Goal: Task Accomplishment & Management: Use online tool/utility

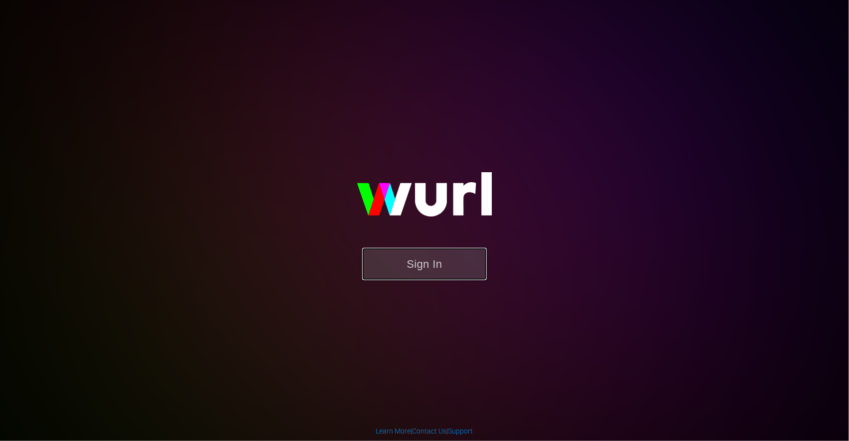
click at [408, 262] on button "Sign In" at bounding box center [424, 264] width 125 height 32
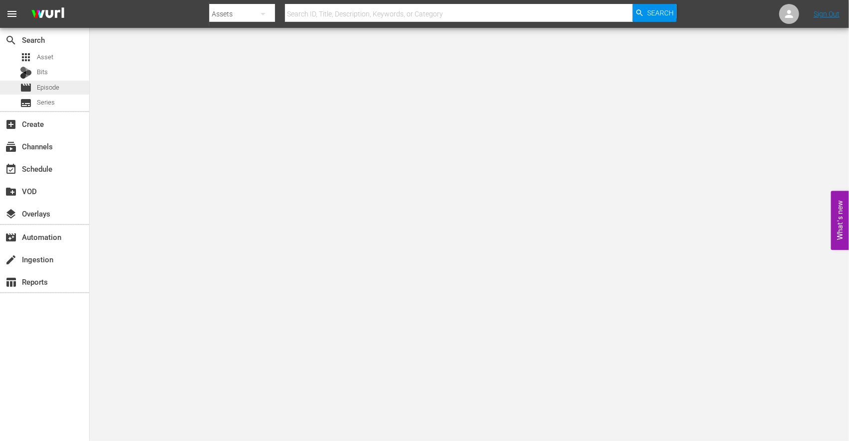
click at [48, 88] on span "Episode" at bounding box center [48, 88] width 22 height 10
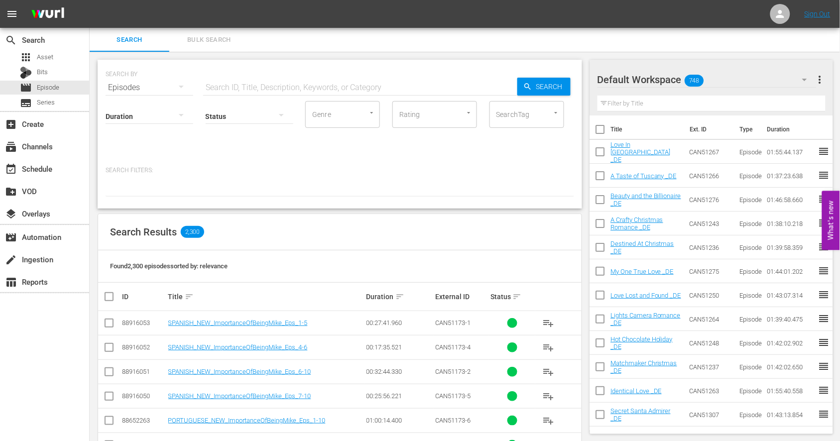
click at [236, 86] on input "text" at bounding box center [360, 88] width 314 height 24
click at [233, 84] on input "text" at bounding box center [360, 88] width 314 height 24
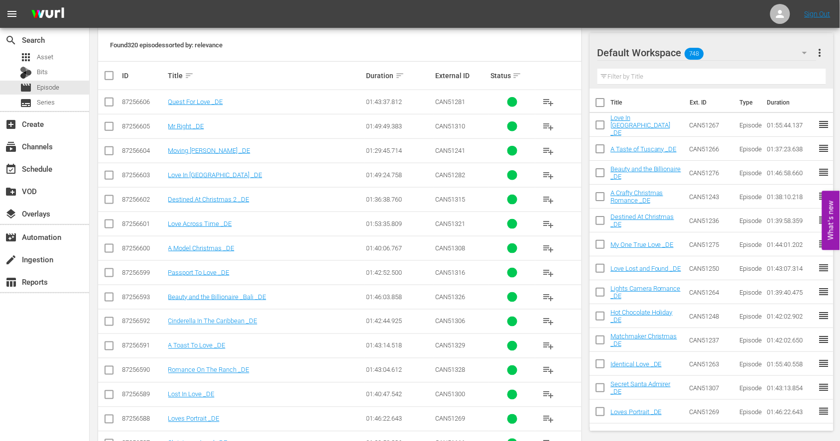
scroll to position [276, 0]
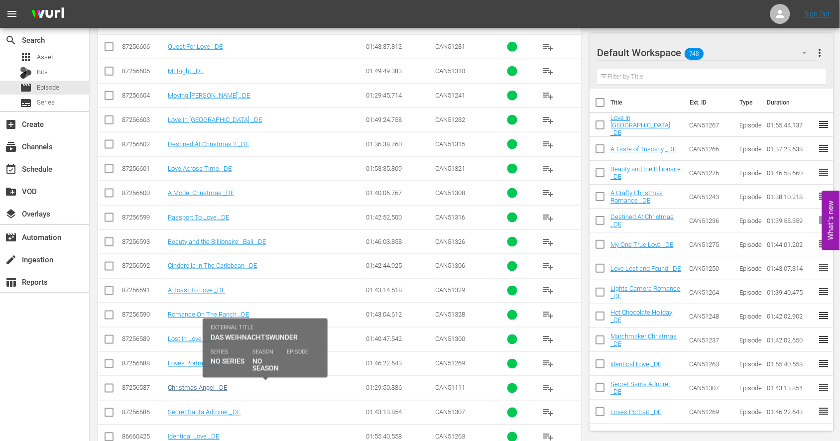
type input "de"
click at [185, 390] on link "Christmas Angel _DE" at bounding box center [197, 387] width 59 height 7
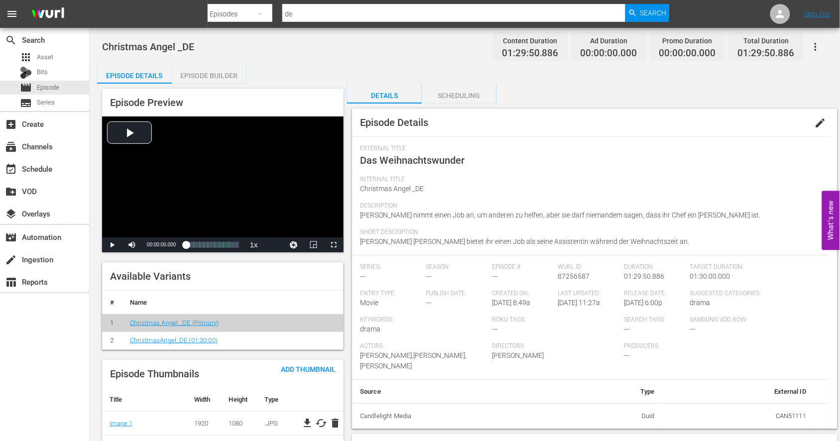
click at [205, 75] on div "Episode Builder" at bounding box center [209, 76] width 75 height 24
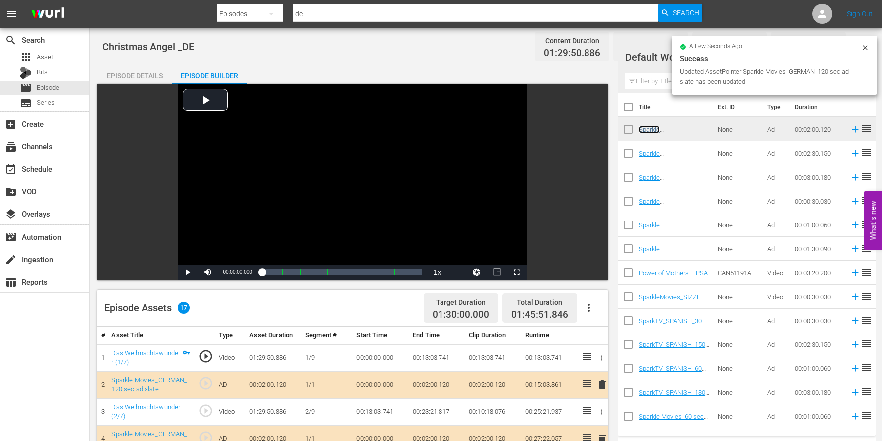
scroll to position [276, 0]
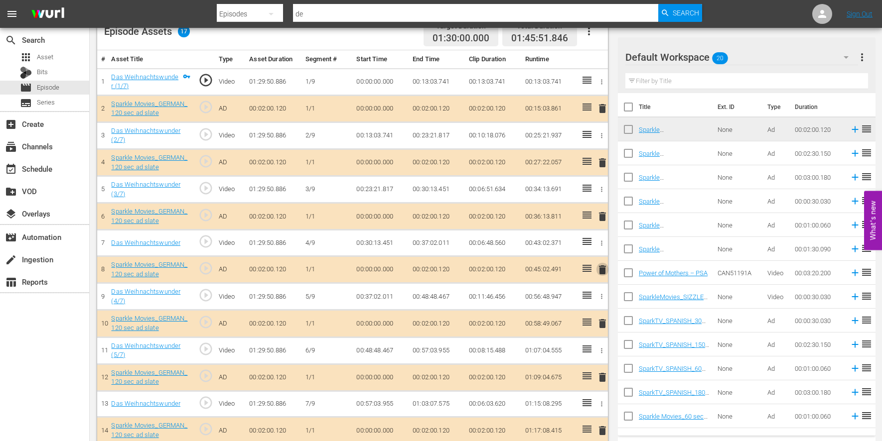
click at [601, 266] on span "delete" at bounding box center [602, 270] width 12 height 12
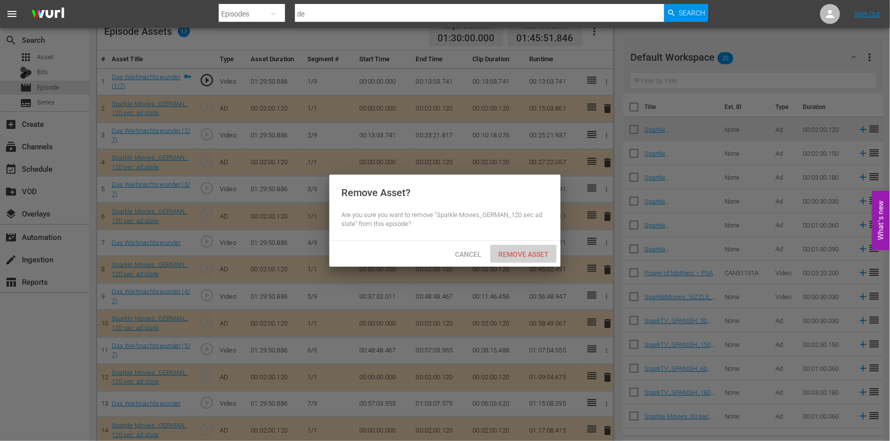
click at [523, 251] on span "Remove Asset" at bounding box center [523, 255] width 66 height 8
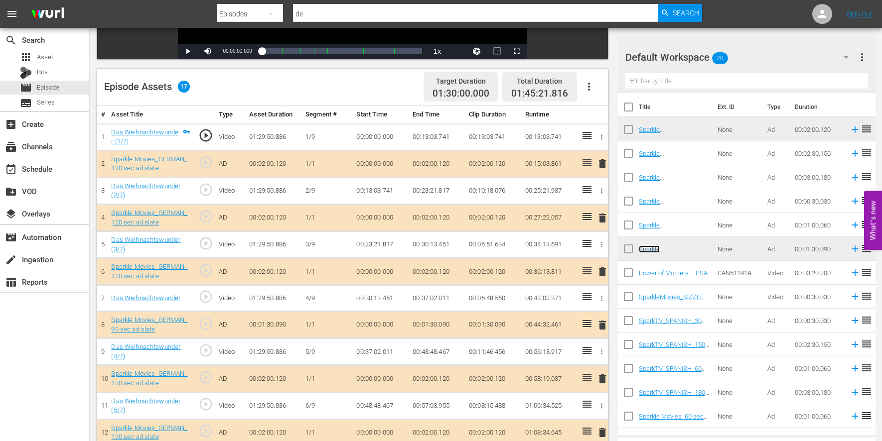
scroll to position [332, 0]
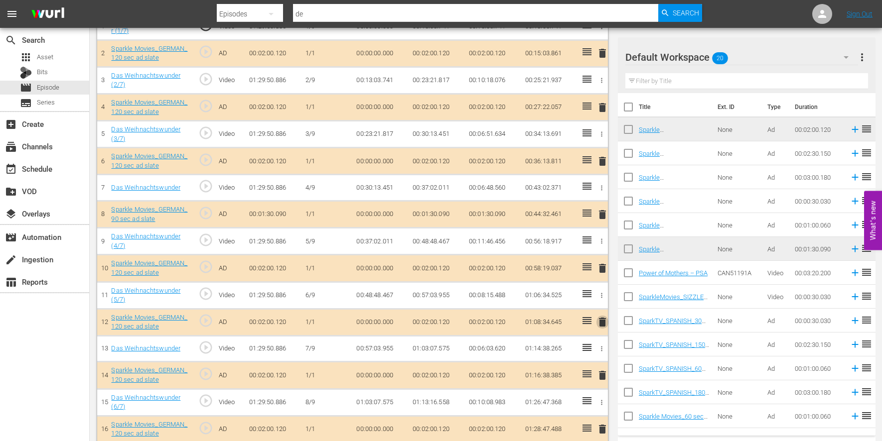
click at [605, 320] on span "delete" at bounding box center [602, 322] width 12 height 12
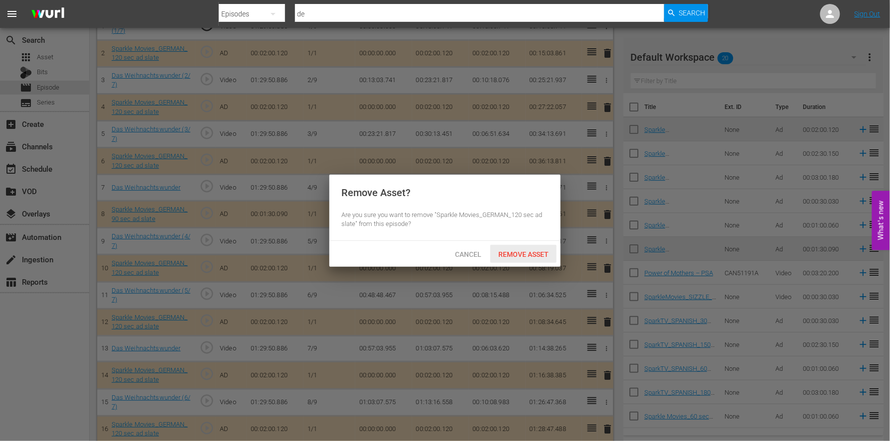
click at [516, 251] on span "Remove Asset" at bounding box center [523, 255] width 66 height 8
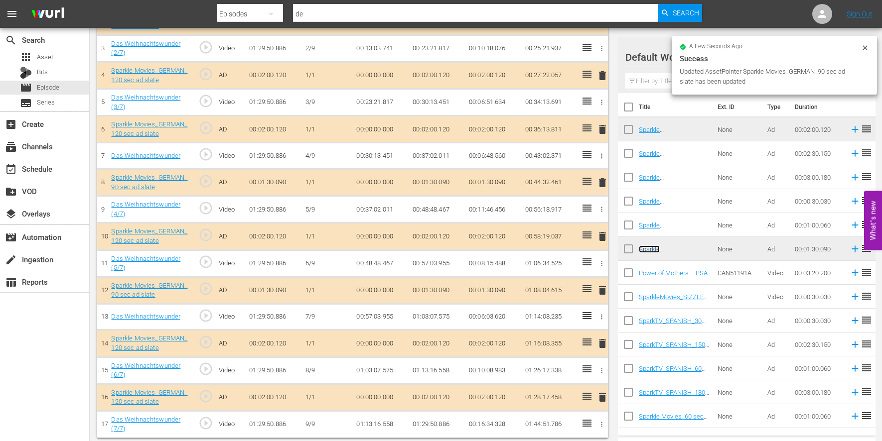
scroll to position [369, 0]
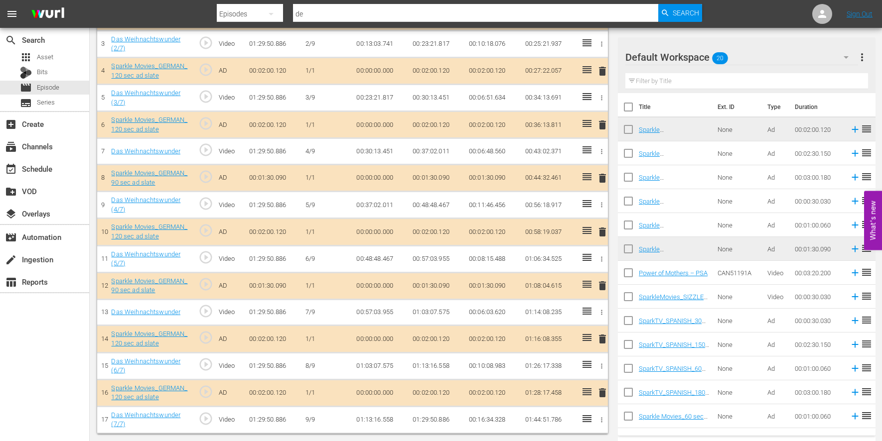
click at [600, 390] on span "delete" at bounding box center [602, 393] width 12 height 12
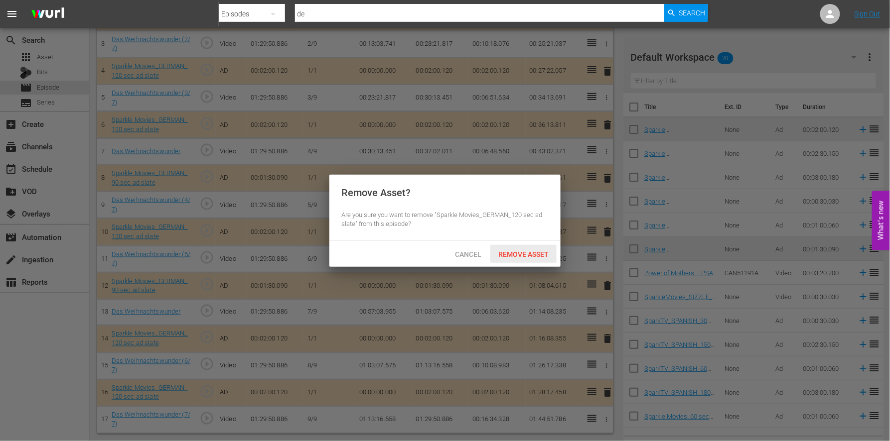
click at [516, 252] on span "Remove Asset" at bounding box center [523, 255] width 66 height 8
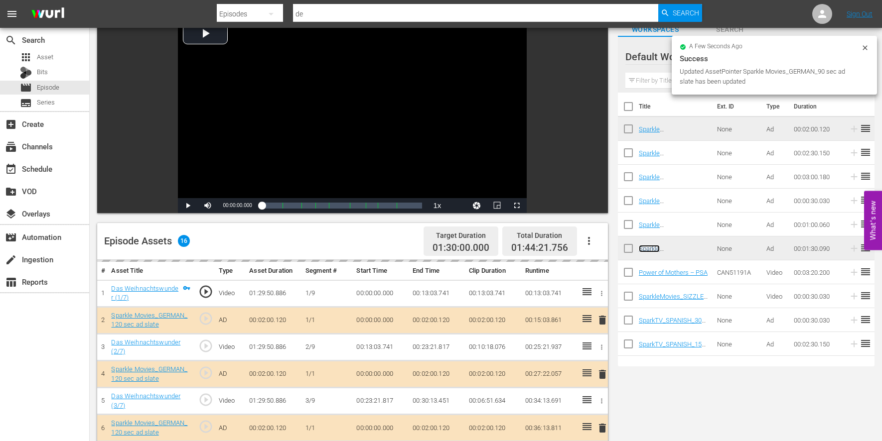
scroll to position [0, 0]
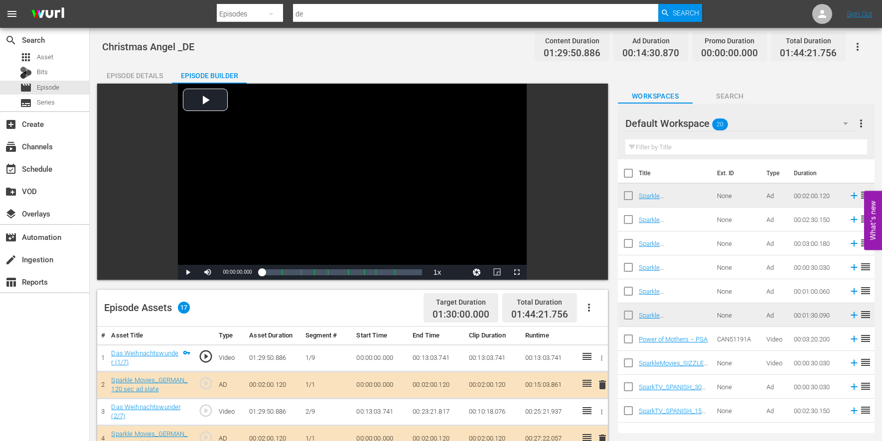
click at [848, 48] on icon "button" at bounding box center [857, 47] width 12 height 12
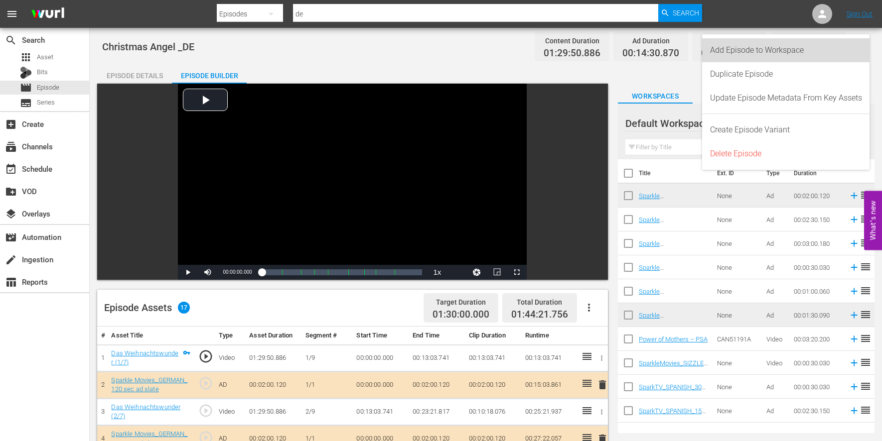
click at [762, 48] on div "Add Episode to Workspace" at bounding box center [786, 50] width 152 height 24
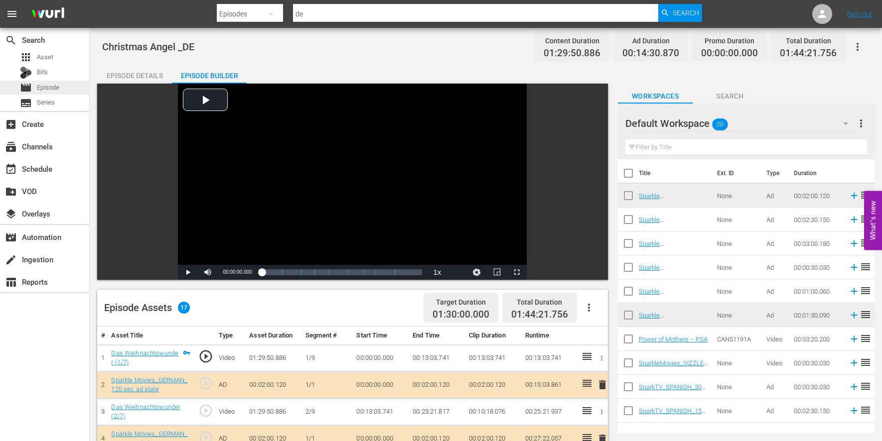
click at [46, 86] on span "Episode" at bounding box center [48, 88] width 22 height 10
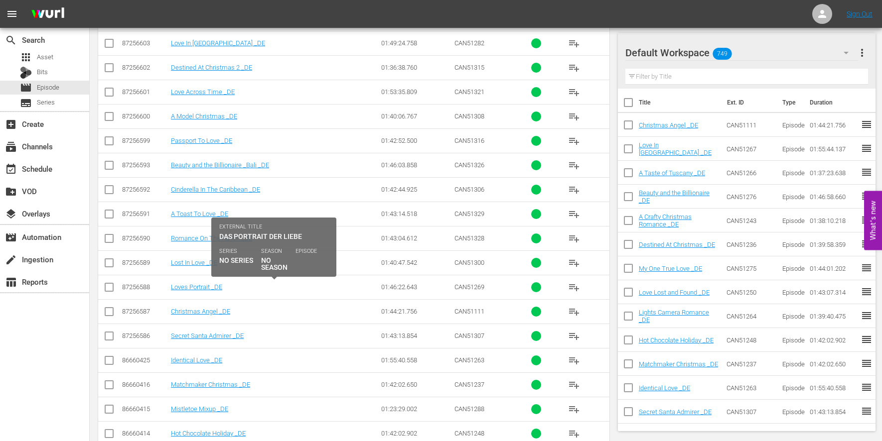
scroll to position [332, 0]
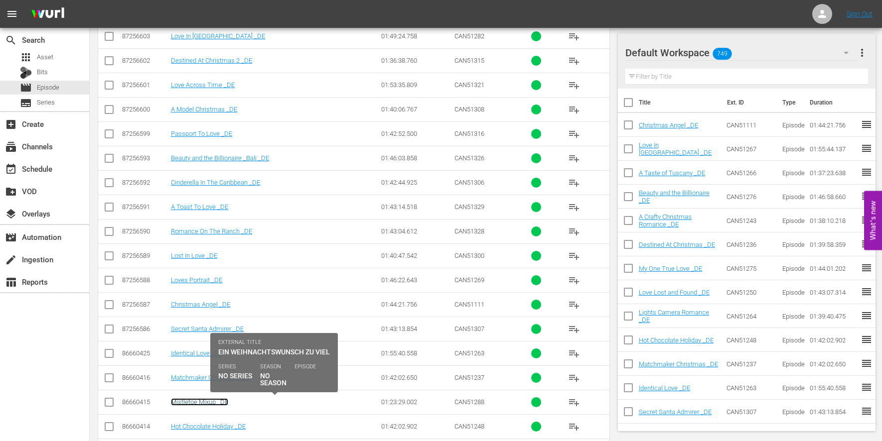
click at [193, 402] on link "Mistletoe Mixup _DE" at bounding box center [199, 401] width 57 height 7
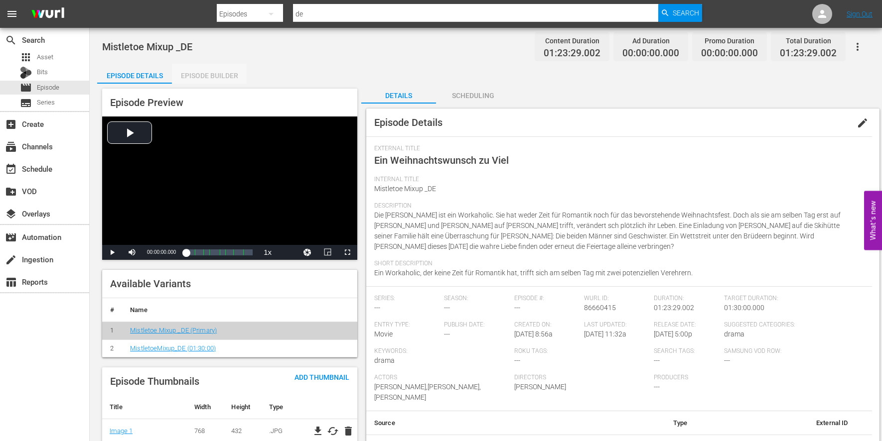
click at [197, 76] on div "Episode Builder" at bounding box center [209, 76] width 75 height 24
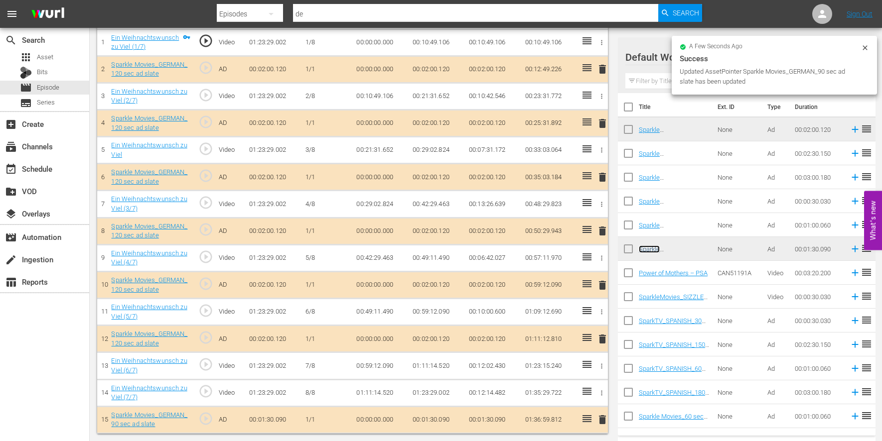
scroll to position [316, 0]
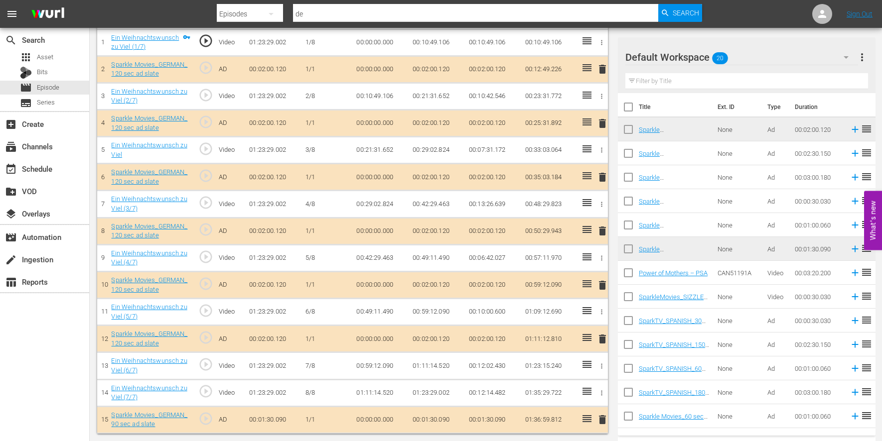
click at [601, 417] on span "delete" at bounding box center [602, 420] width 12 height 12
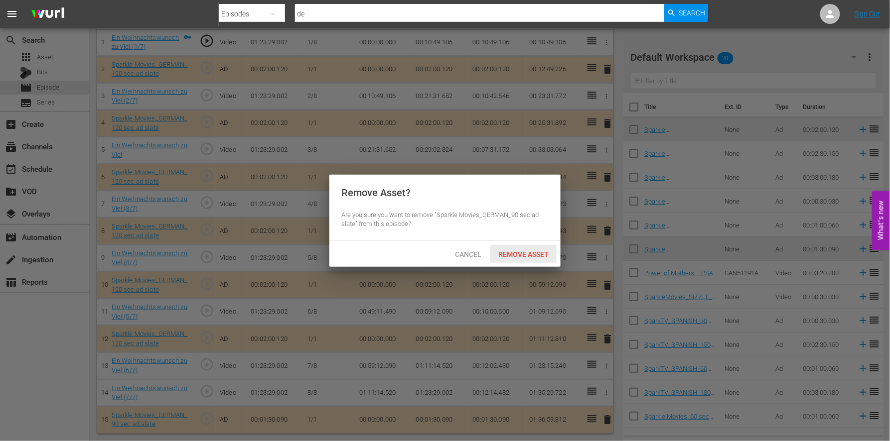
click at [516, 251] on span "Remove Asset" at bounding box center [523, 255] width 66 height 8
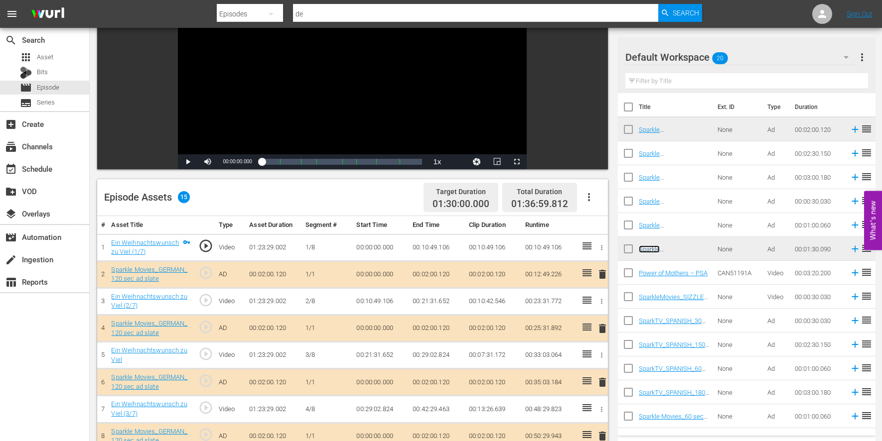
scroll to position [0, 0]
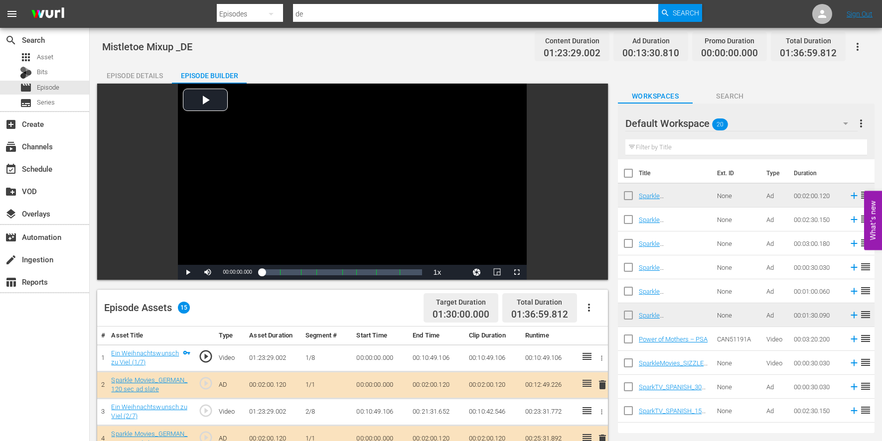
click at [848, 46] on icon "button" at bounding box center [857, 47] width 12 height 12
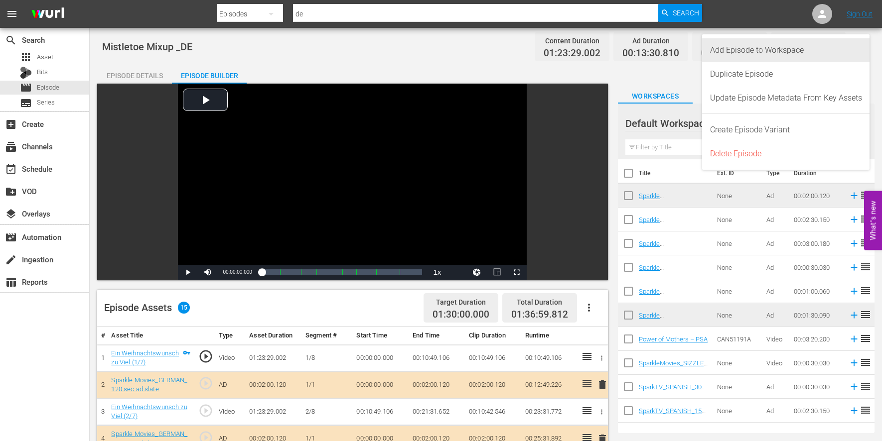
click at [788, 51] on div "Add Episode to Workspace" at bounding box center [786, 50] width 152 height 24
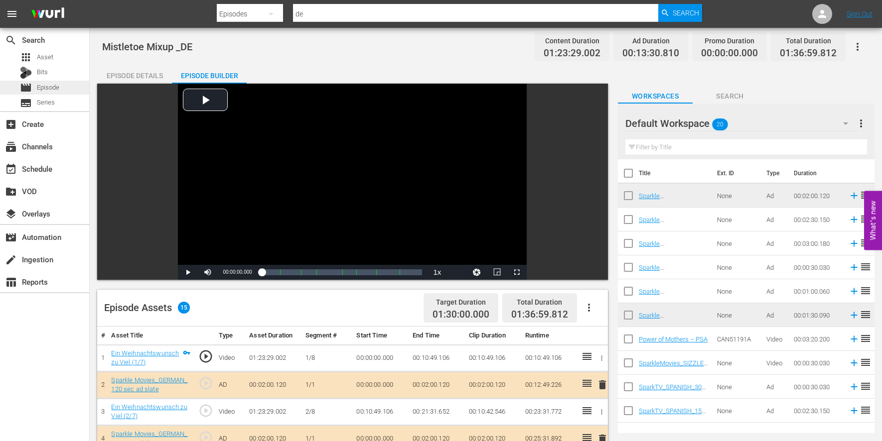
click at [47, 84] on span "Episode" at bounding box center [48, 88] width 22 height 10
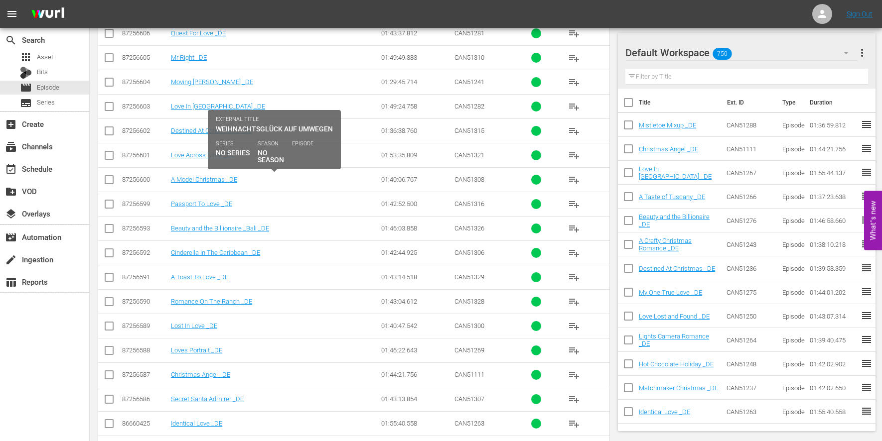
scroll to position [276, 0]
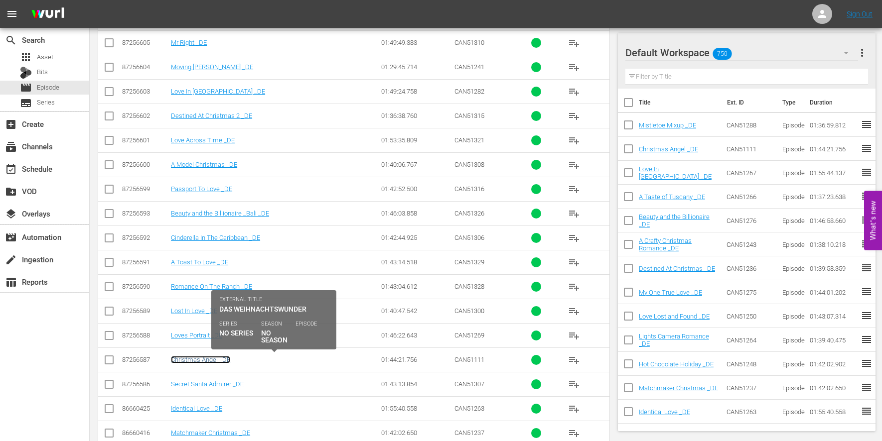
click at [198, 361] on link "Christmas Angel _DE" at bounding box center [200, 359] width 59 height 7
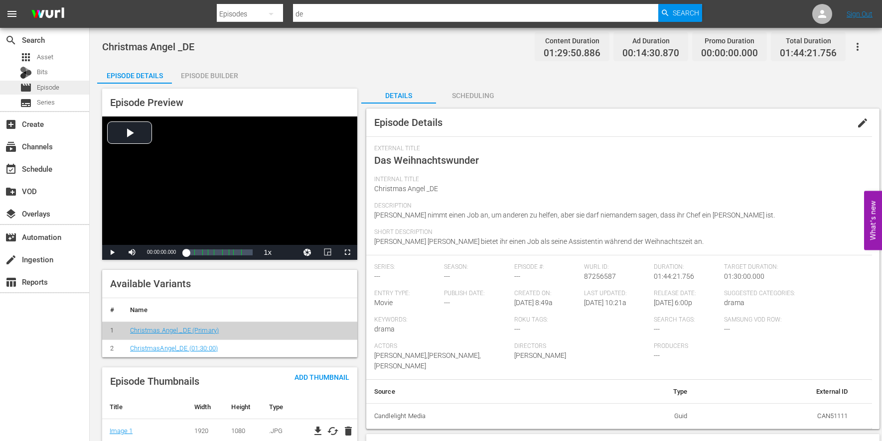
click at [48, 87] on span "Episode" at bounding box center [48, 88] width 22 height 10
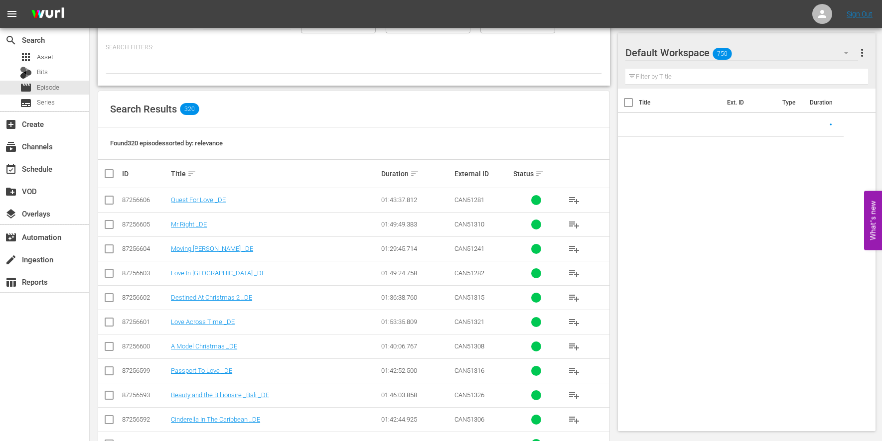
scroll to position [111, 0]
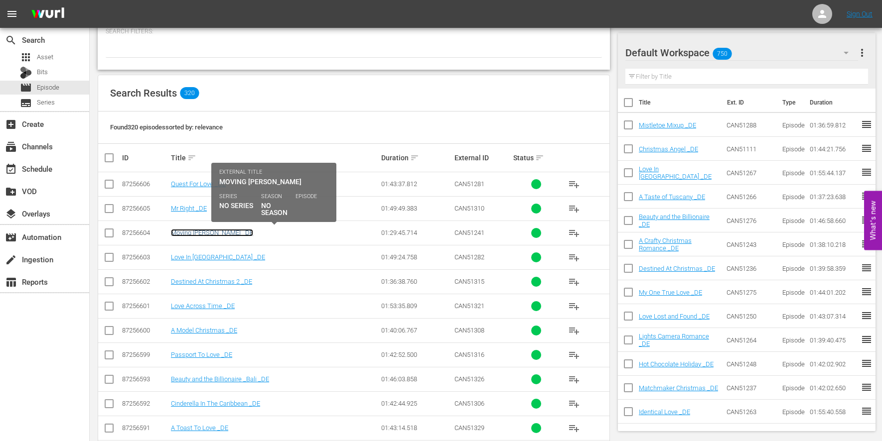
click at [205, 232] on link "Moving McAllister _DE" at bounding box center [212, 232] width 82 height 7
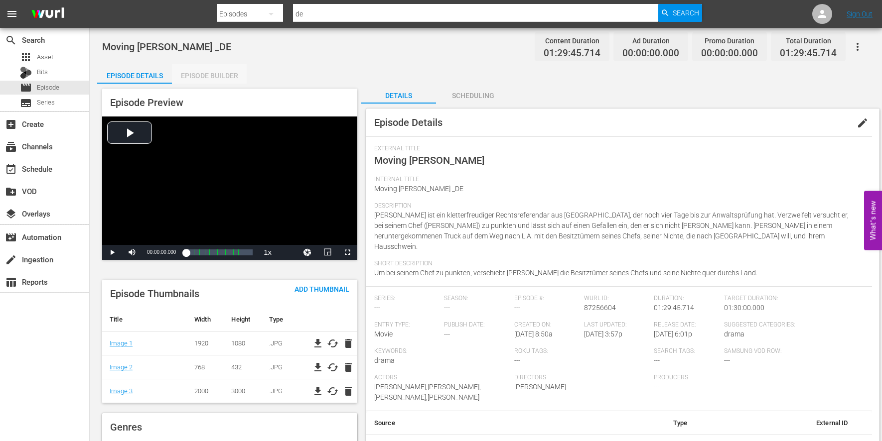
click at [208, 75] on div "Episode Builder" at bounding box center [209, 76] width 75 height 24
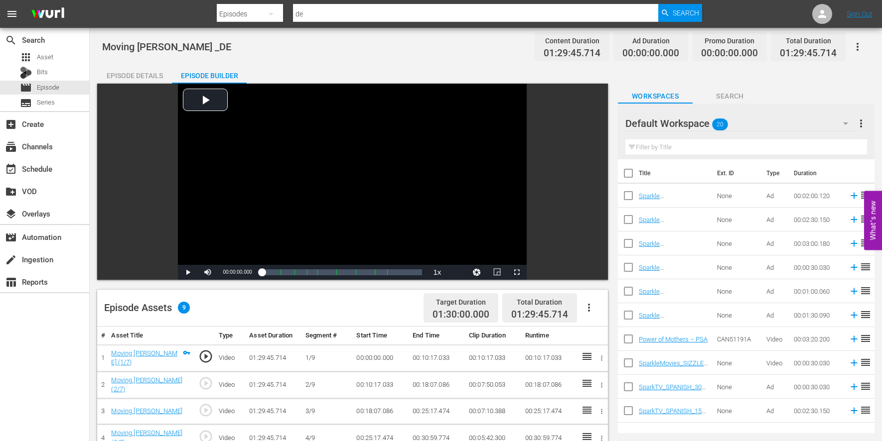
scroll to position [166, 0]
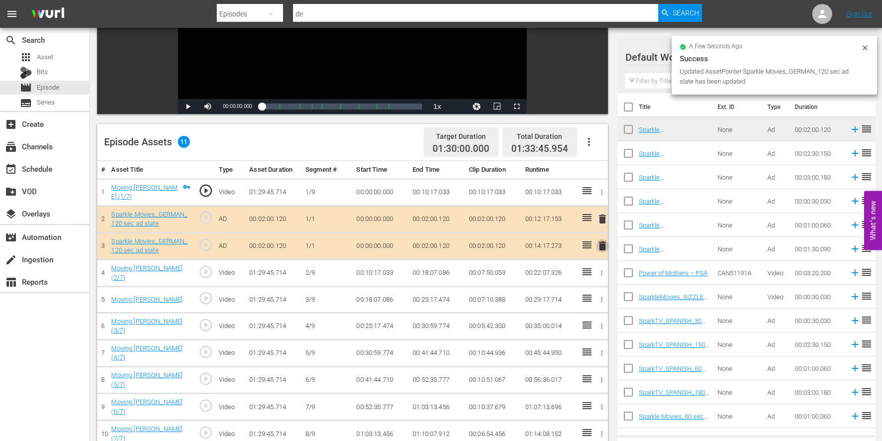
click at [602, 244] on span "delete" at bounding box center [602, 246] width 12 height 12
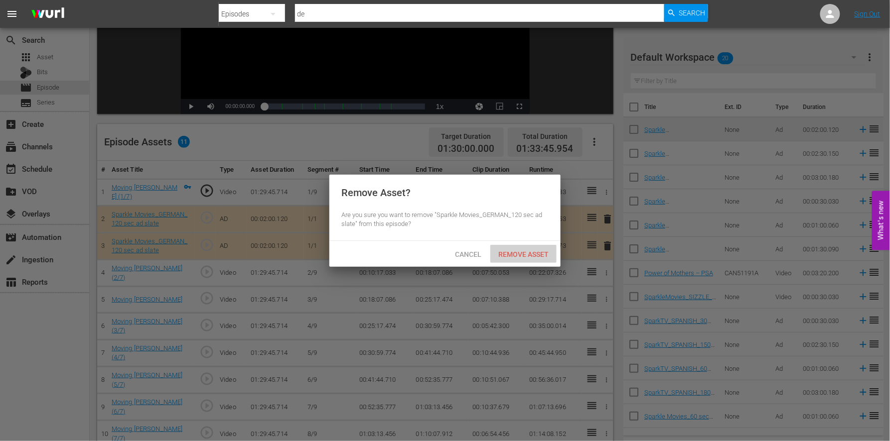
click at [533, 251] on span "Remove Asset" at bounding box center [523, 255] width 66 height 8
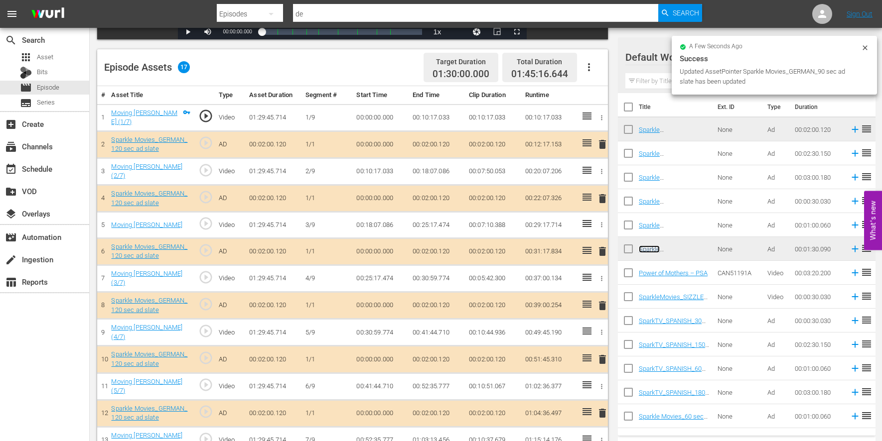
scroll to position [335, 0]
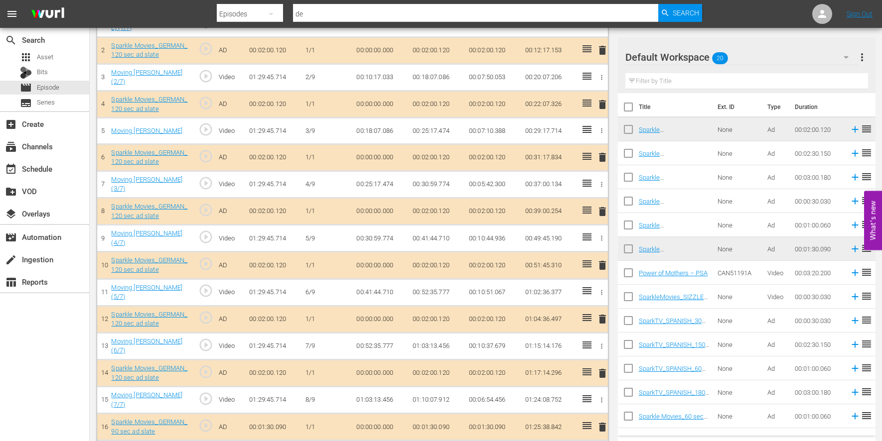
click at [604, 208] on span "delete" at bounding box center [602, 212] width 12 height 12
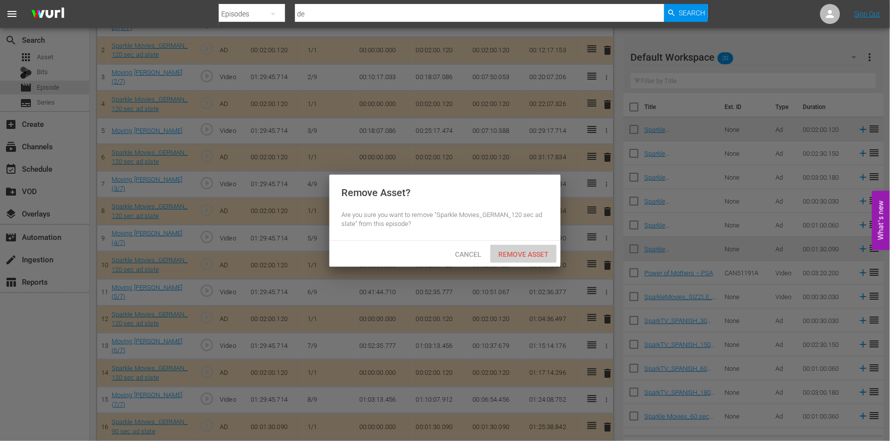
click at [520, 252] on span "Remove Asset" at bounding box center [523, 255] width 66 height 8
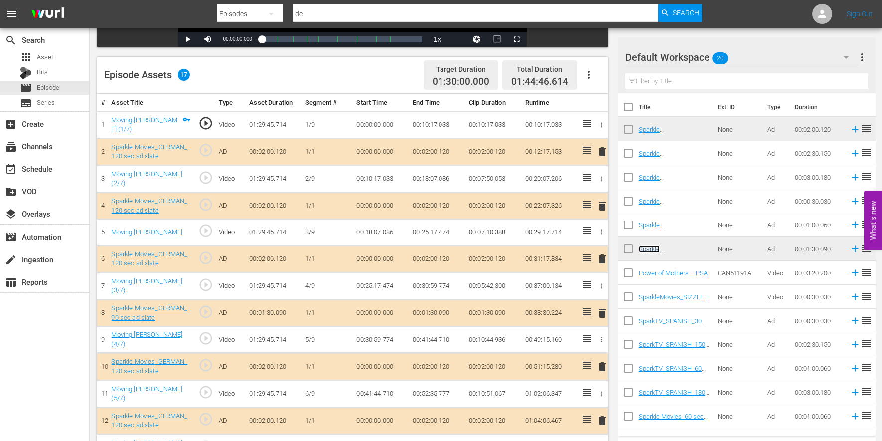
scroll to position [362, 0]
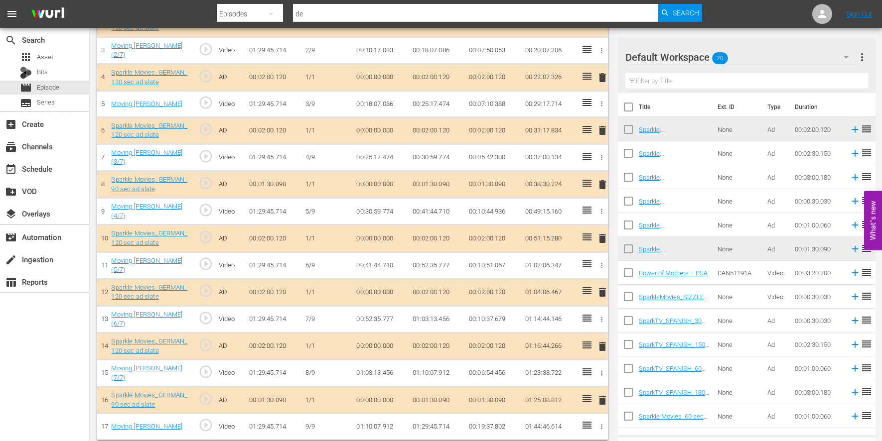
click at [601, 286] on span "delete" at bounding box center [602, 292] width 12 height 12
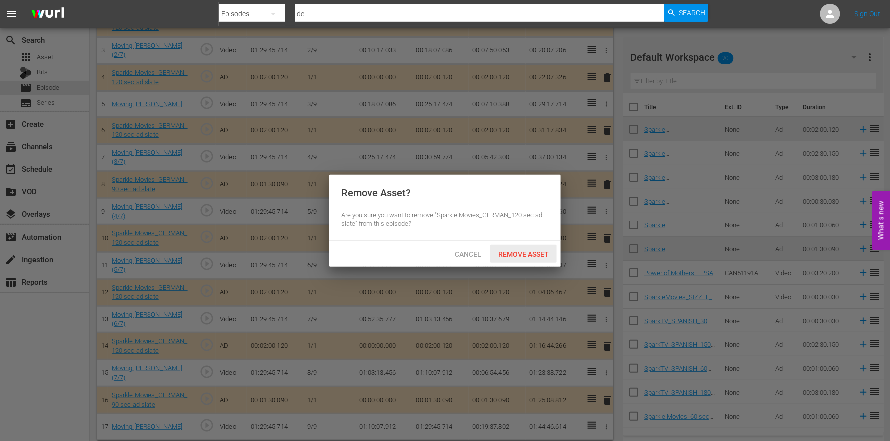
click at [536, 255] on span "Remove Asset" at bounding box center [523, 255] width 66 height 8
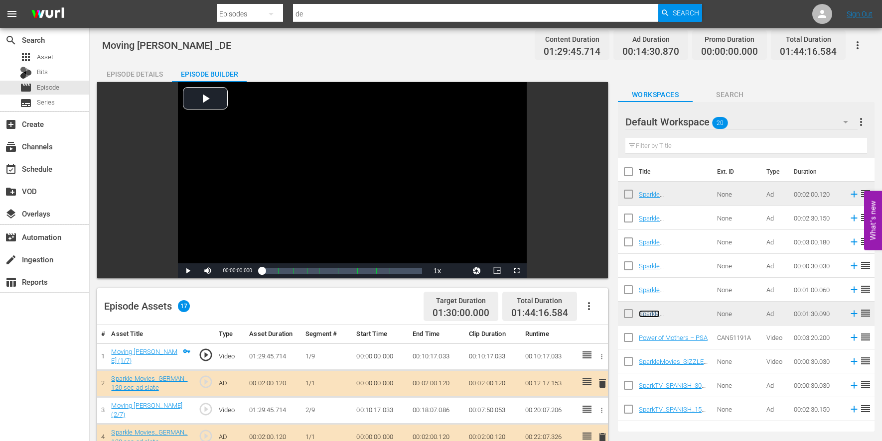
scroll to position [0, 0]
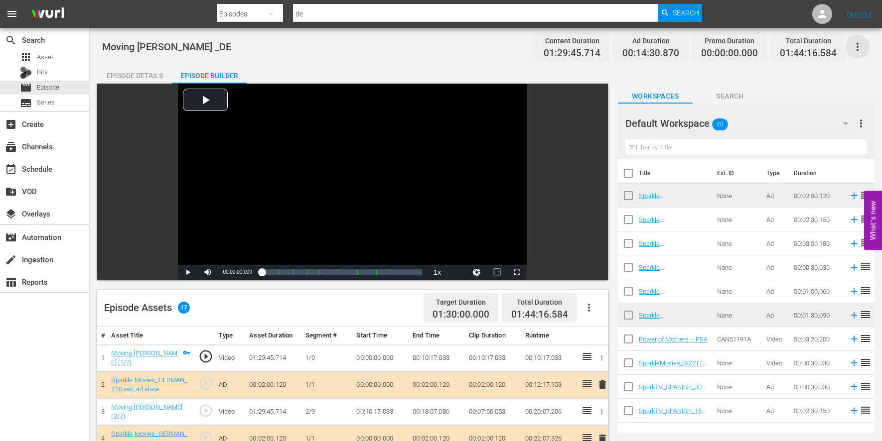
click at [848, 42] on icon "button" at bounding box center [857, 47] width 12 height 12
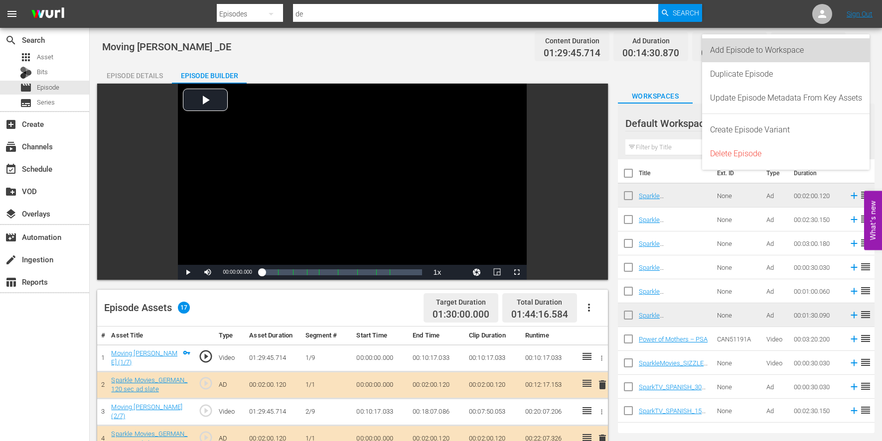
click at [768, 47] on div "Add Episode to Workspace" at bounding box center [786, 50] width 152 height 24
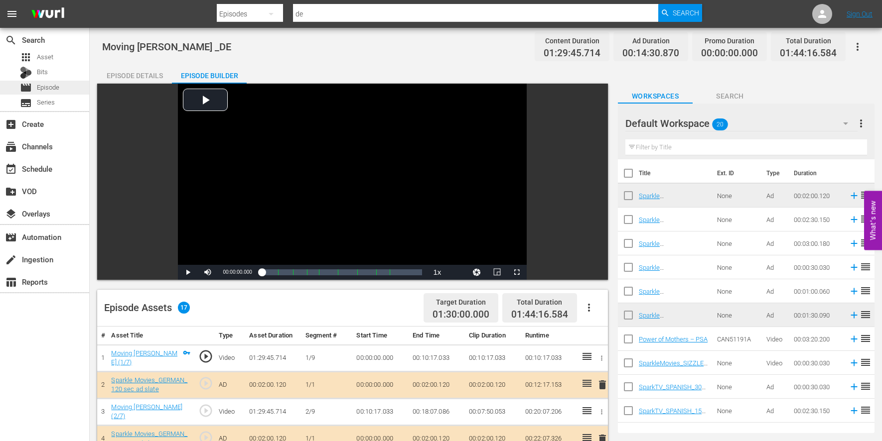
click at [59, 87] on div "movie Episode" at bounding box center [44, 88] width 89 height 14
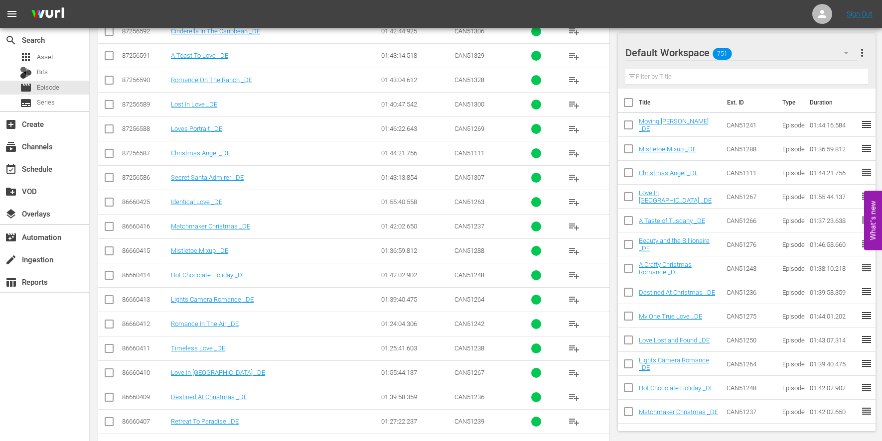
scroll to position [538, 0]
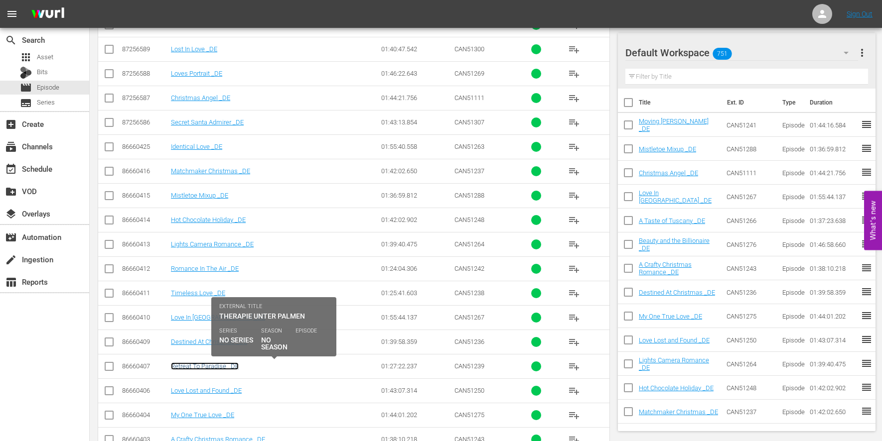
click at [204, 368] on link "Retreat To Paradise _DE" at bounding box center [205, 366] width 68 height 7
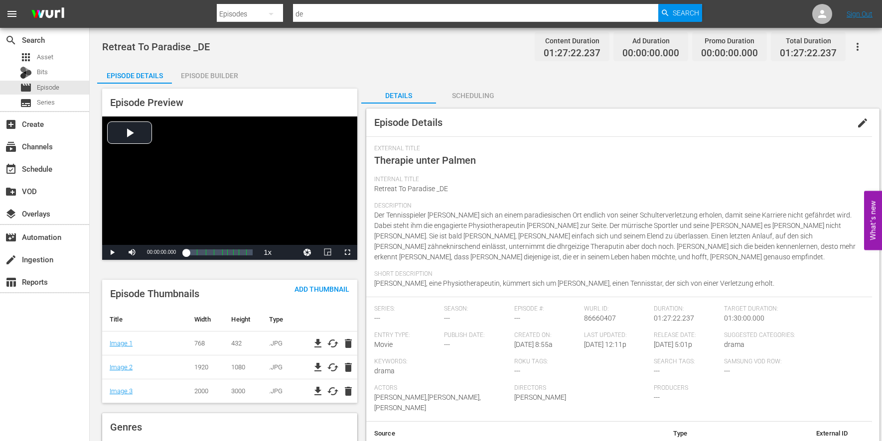
click at [198, 77] on div "Episode Builder" at bounding box center [209, 76] width 75 height 24
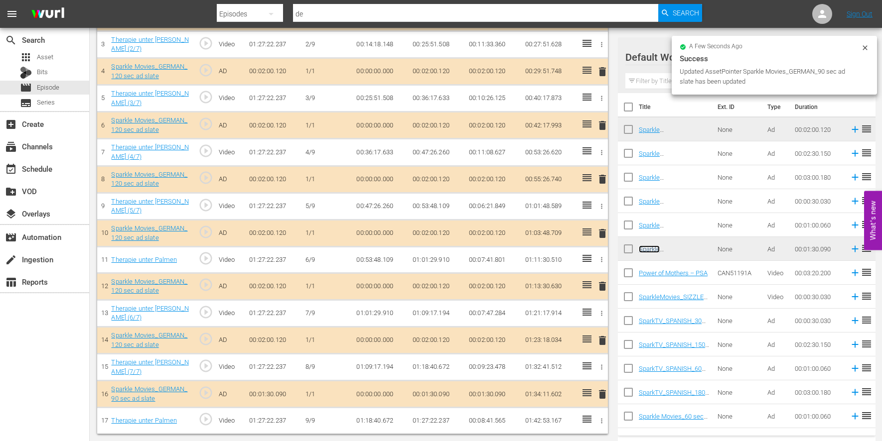
scroll to position [312, 0]
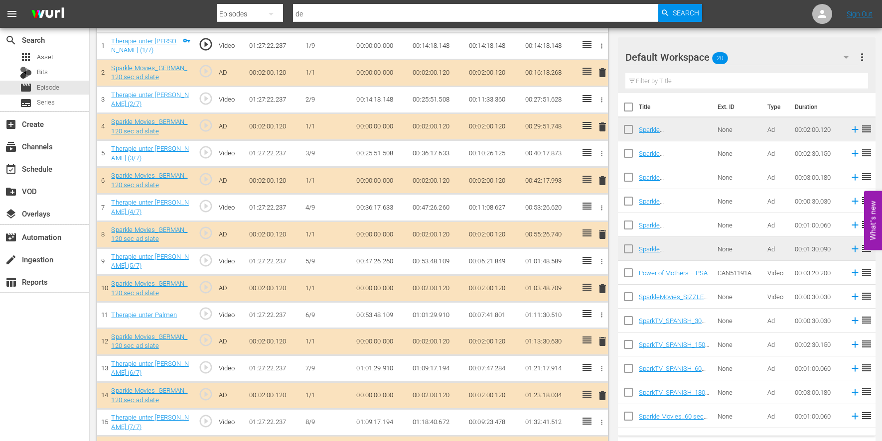
click at [604, 235] on span "delete" at bounding box center [602, 235] width 12 height 12
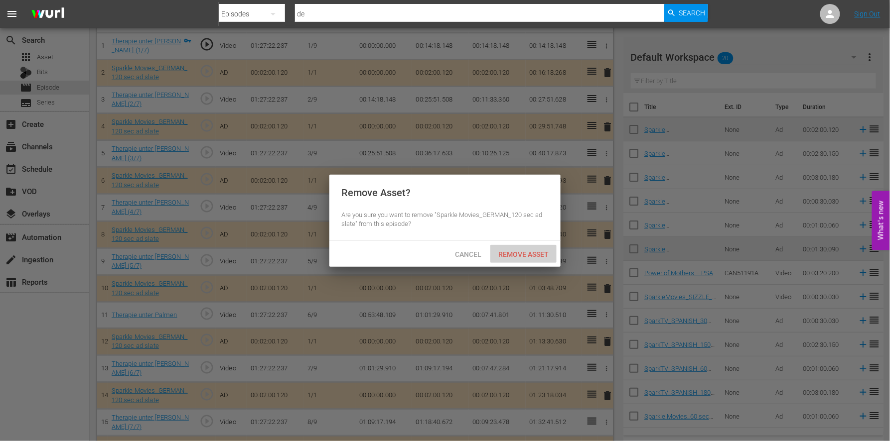
click at [521, 251] on span "Remove Asset" at bounding box center [523, 255] width 66 height 8
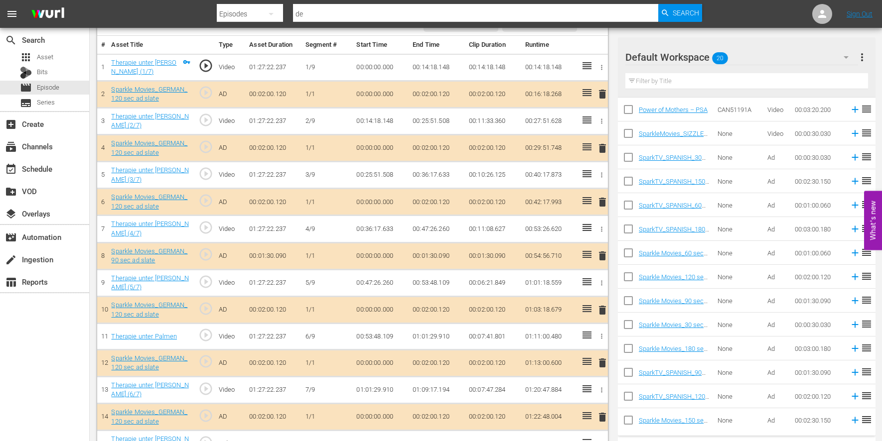
scroll to position [332, 0]
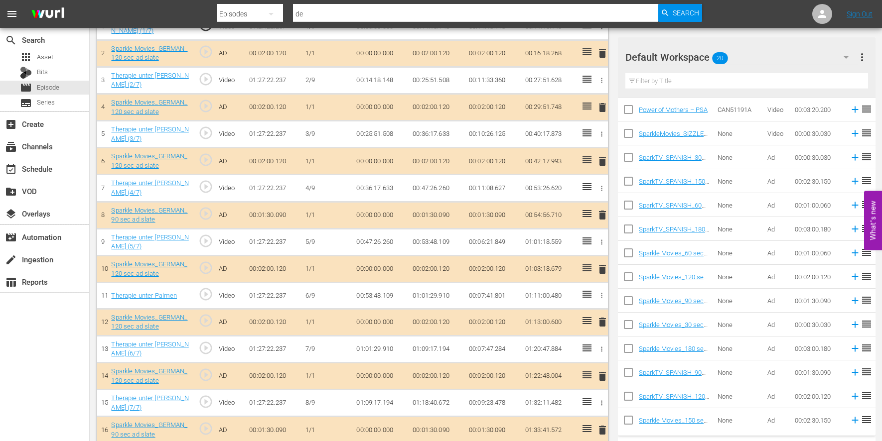
click at [603, 321] on span "delete" at bounding box center [602, 322] width 12 height 12
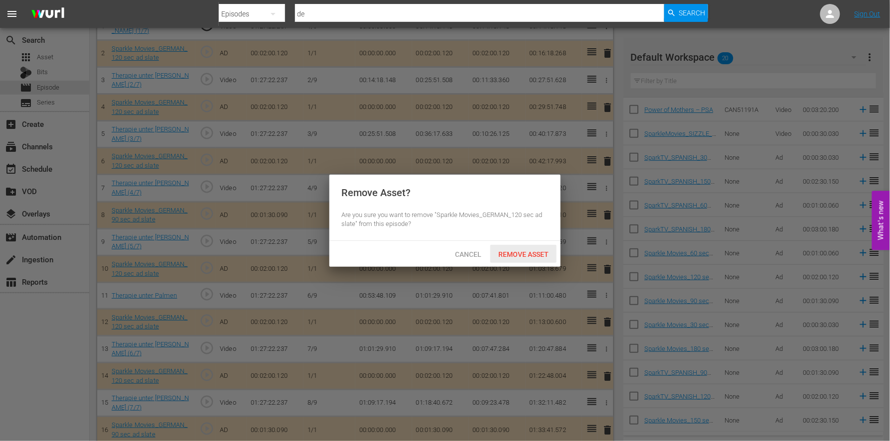
click at [533, 252] on span "Remove Asset" at bounding box center [523, 255] width 66 height 8
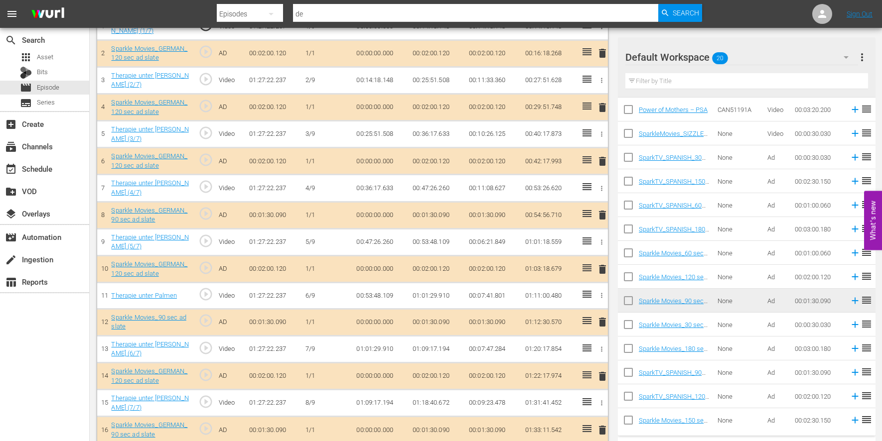
click at [601, 320] on span "delete" at bounding box center [602, 322] width 12 height 12
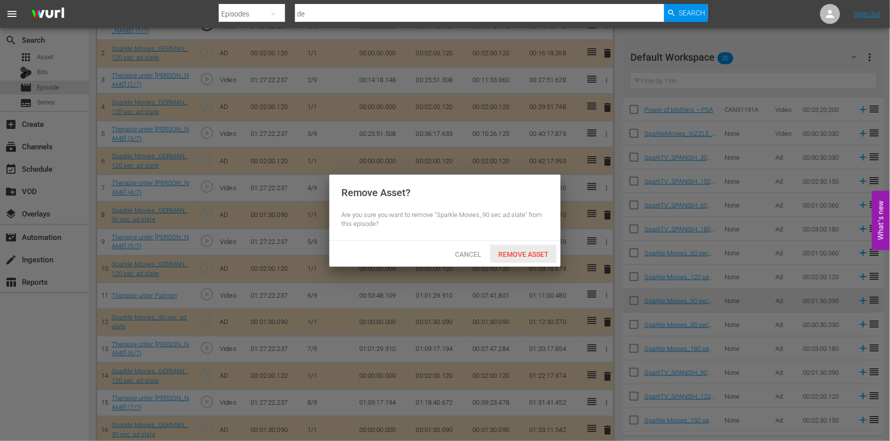
drag, startPoint x: 518, startPoint y: 253, endPoint x: 530, endPoint y: 252, distance: 12.0
click at [518, 252] on span "Remove Asset" at bounding box center [523, 255] width 66 height 8
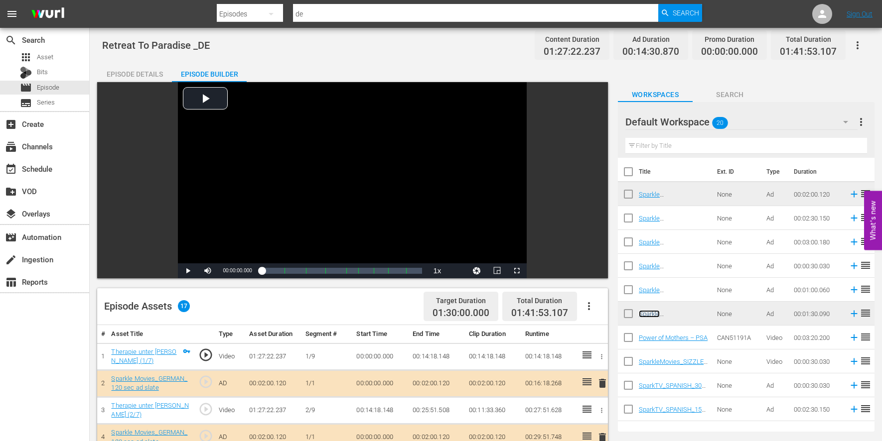
scroll to position [0, 0]
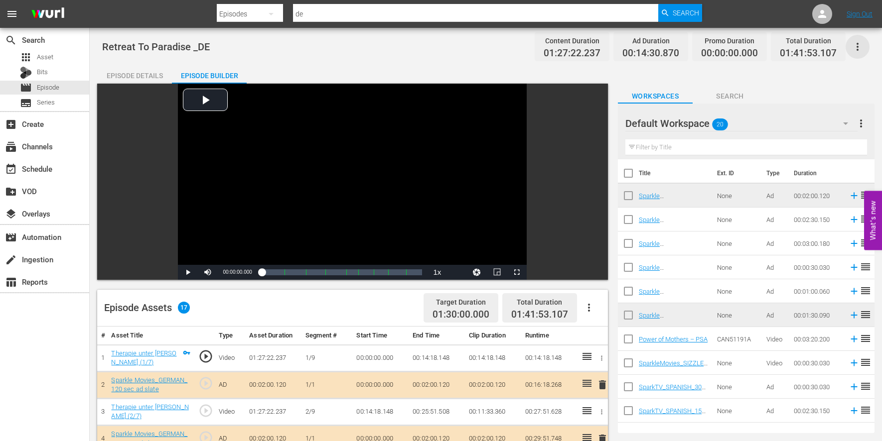
click at [848, 43] on icon "button" at bounding box center [857, 47] width 2 height 8
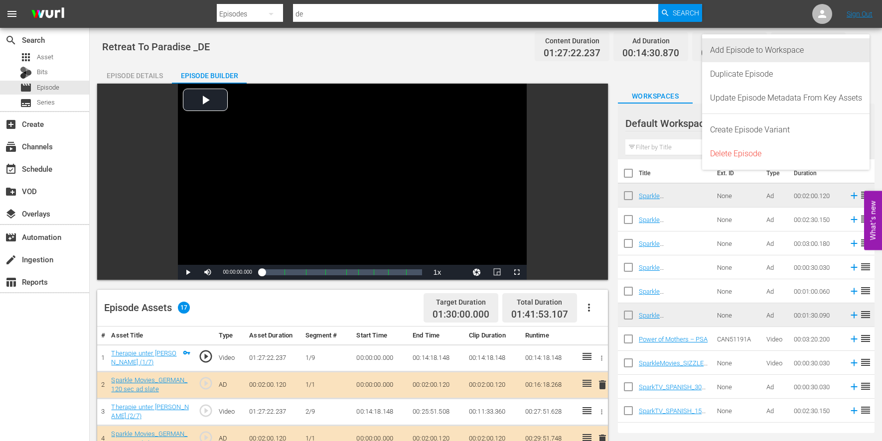
click at [773, 47] on div "Add Episode to Workspace" at bounding box center [786, 50] width 152 height 24
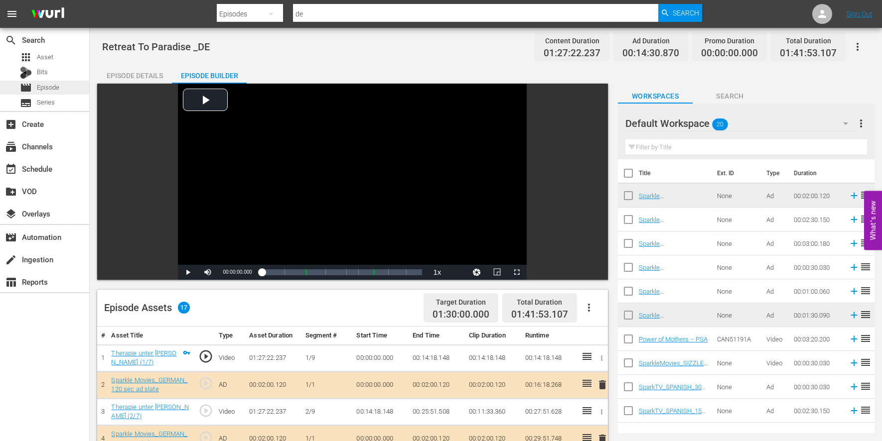
click at [48, 86] on span "Episode" at bounding box center [48, 88] width 22 height 10
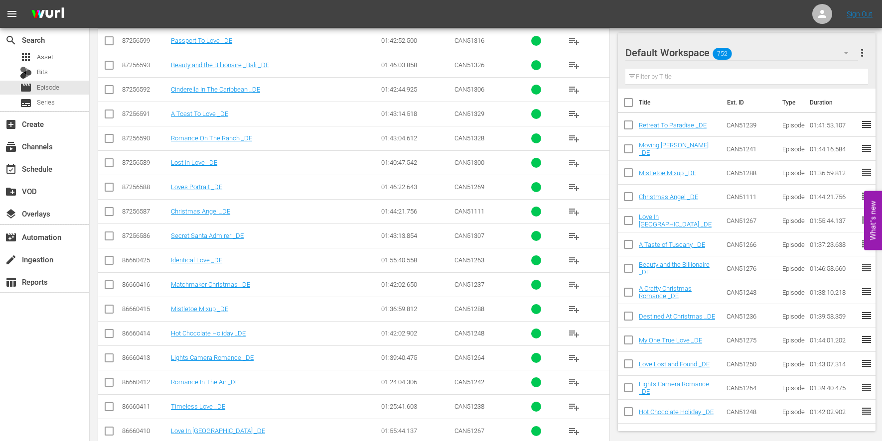
scroll to position [427, 0]
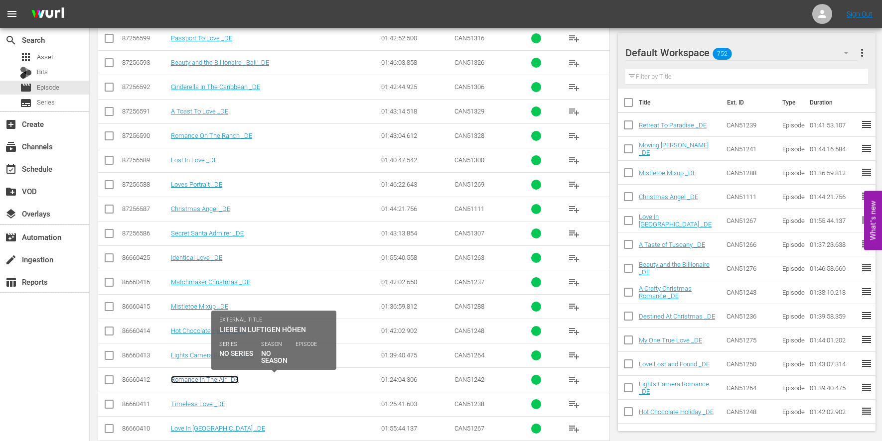
click at [211, 380] on link "Romance In The Air _DE" at bounding box center [205, 379] width 68 height 7
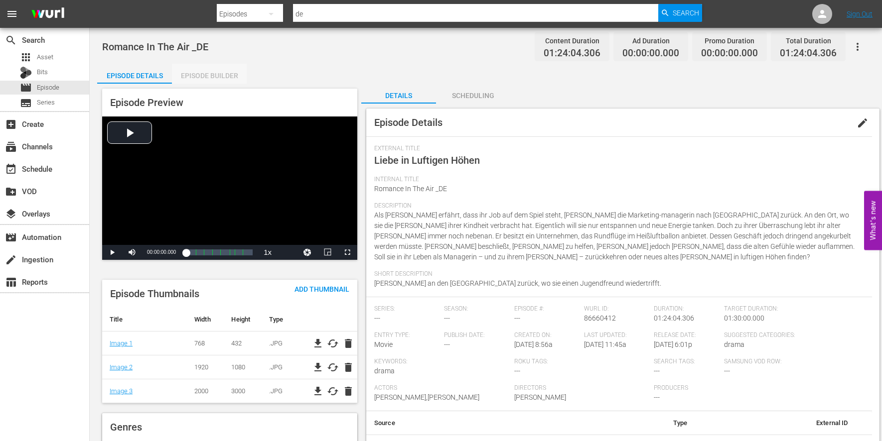
click at [205, 75] on div "Episode Builder" at bounding box center [209, 76] width 75 height 24
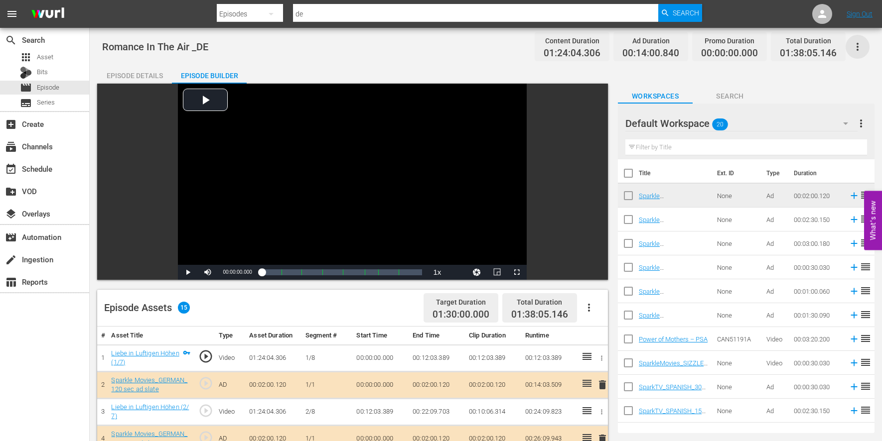
click at [848, 43] on icon "button" at bounding box center [857, 47] width 2 height 8
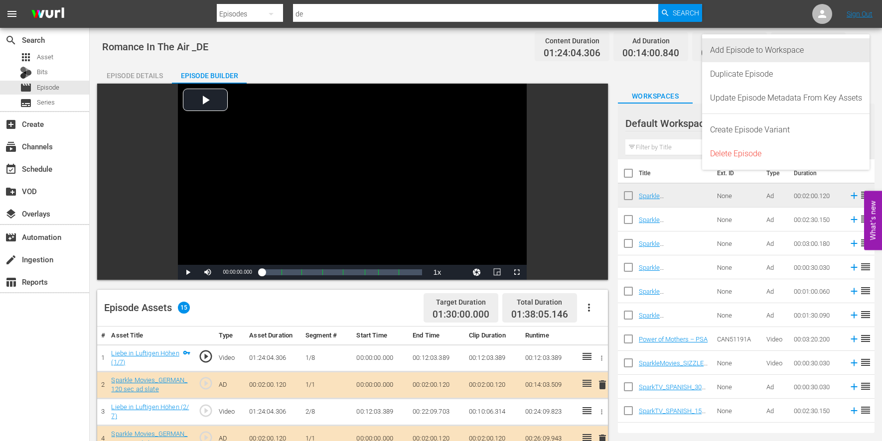
click at [787, 49] on div "Add Episode to Workspace" at bounding box center [786, 50] width 152 height 24
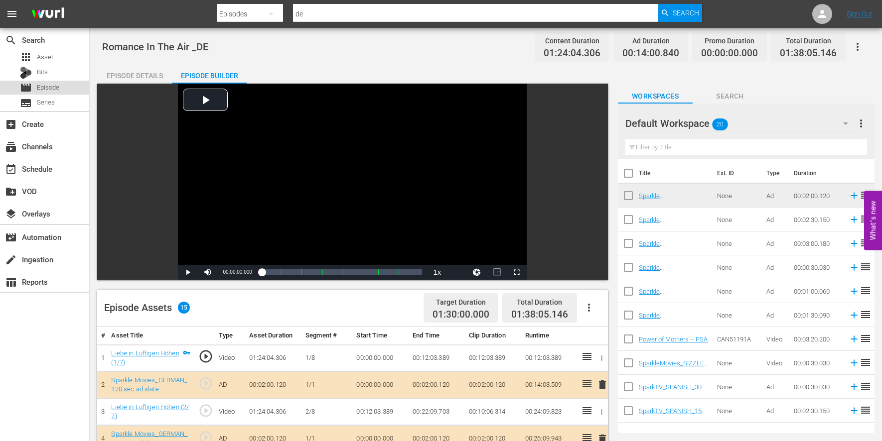
click at [53, 83] on span "Episode" at bounding box center [48, 88] width 22 height 10
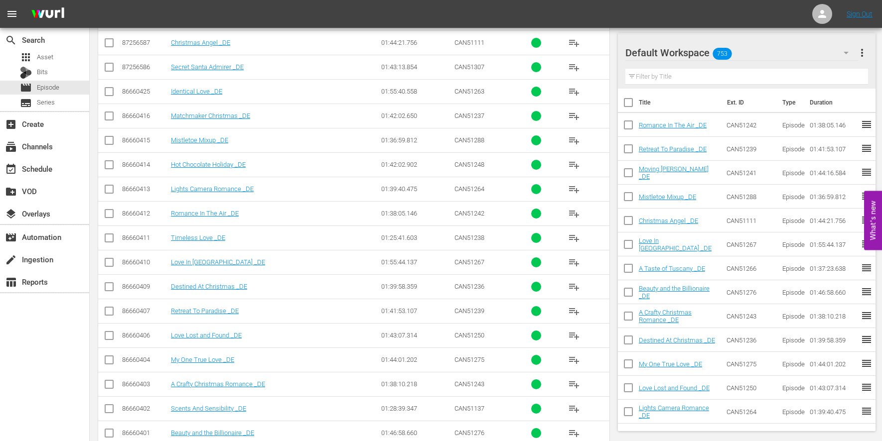
scroll to position [649, 0]
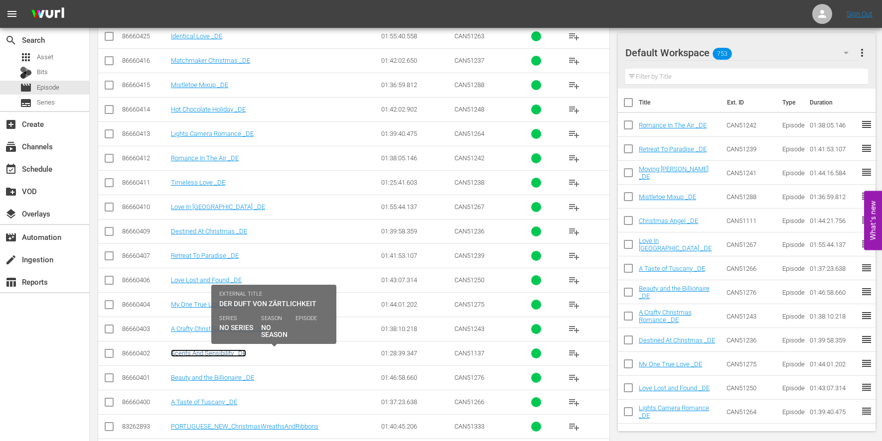
click at [215, 355] on link "Scents And Sensibility _DE" at bounding box center [208, 353] width 75 height 7
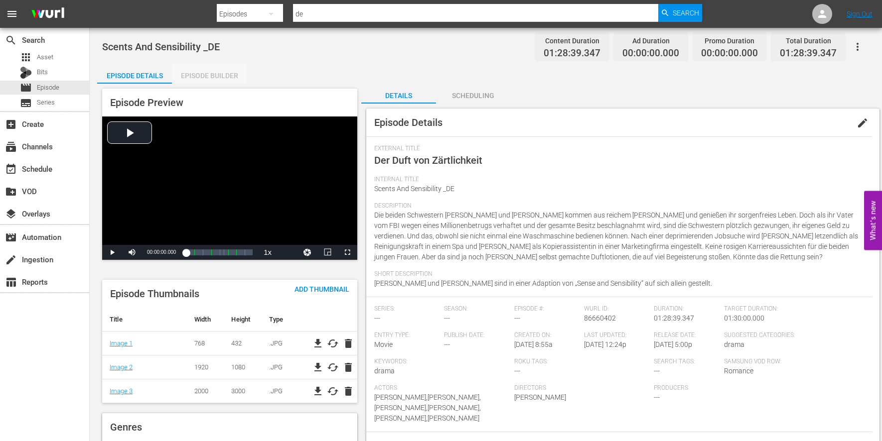
click at [220, 71] on div "Episode Builder" at bounding box center [209, 76] width 75 height 24
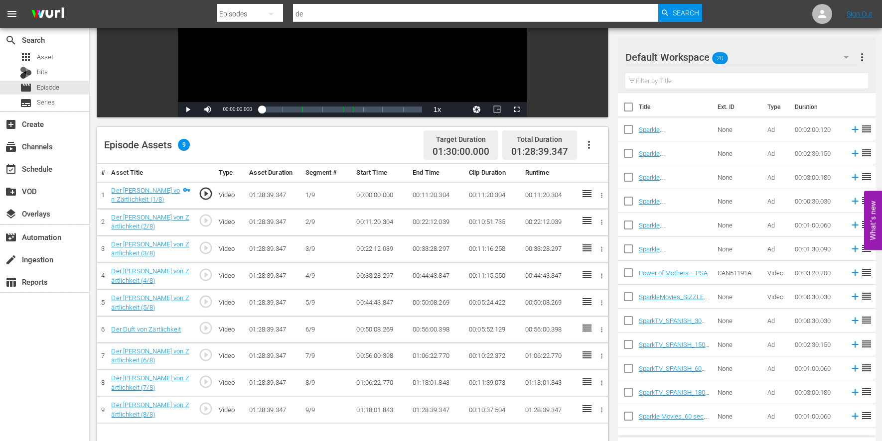
scroll to position [166, 0]
